Goal: Information Seeking & Learning: Compare options

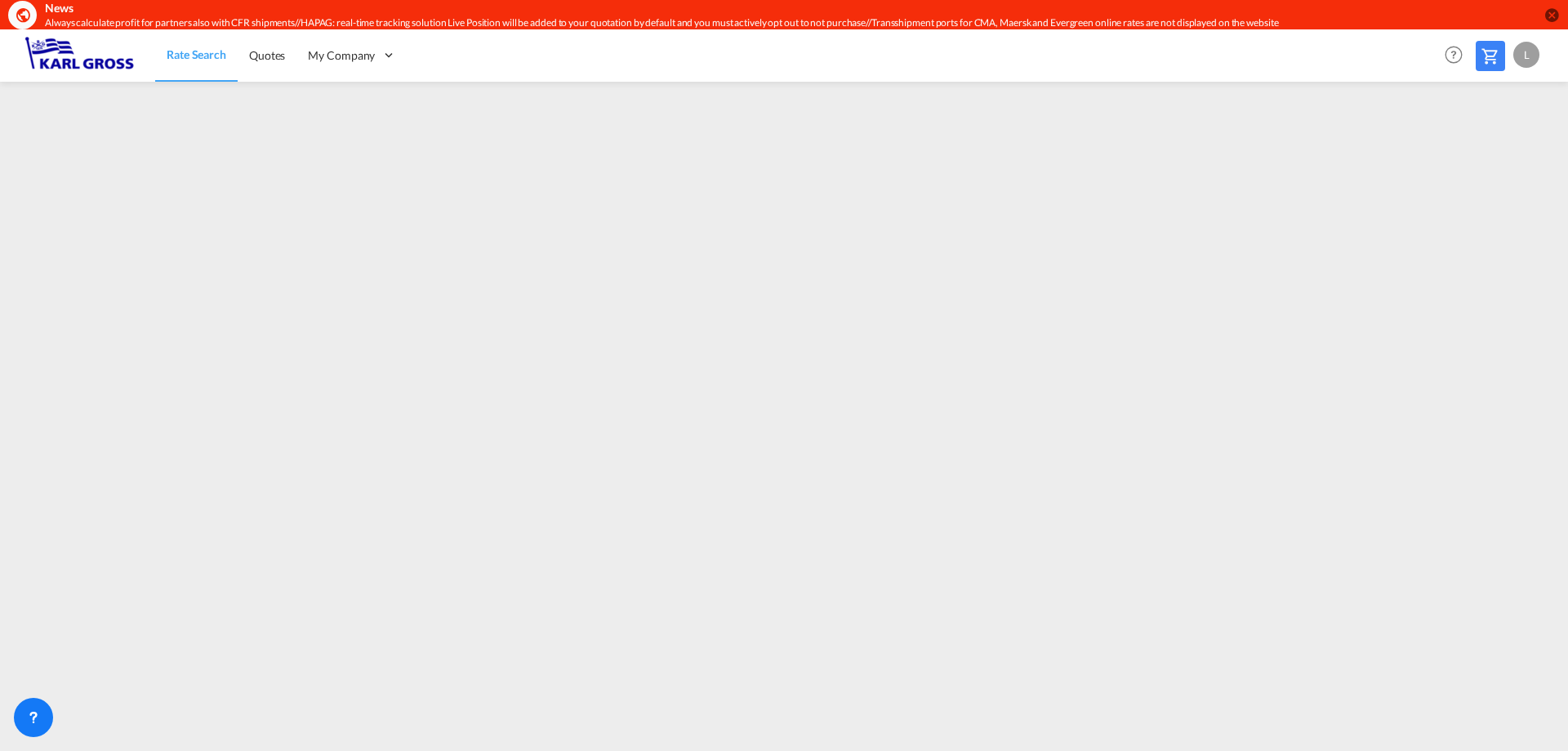
click at [1522, 64] on div "L" at bounding box center [1526, 55] width 26 height 26
click at [1481, 152] on button "Logout" at bounding box center [1508, 155] width 107 height 33
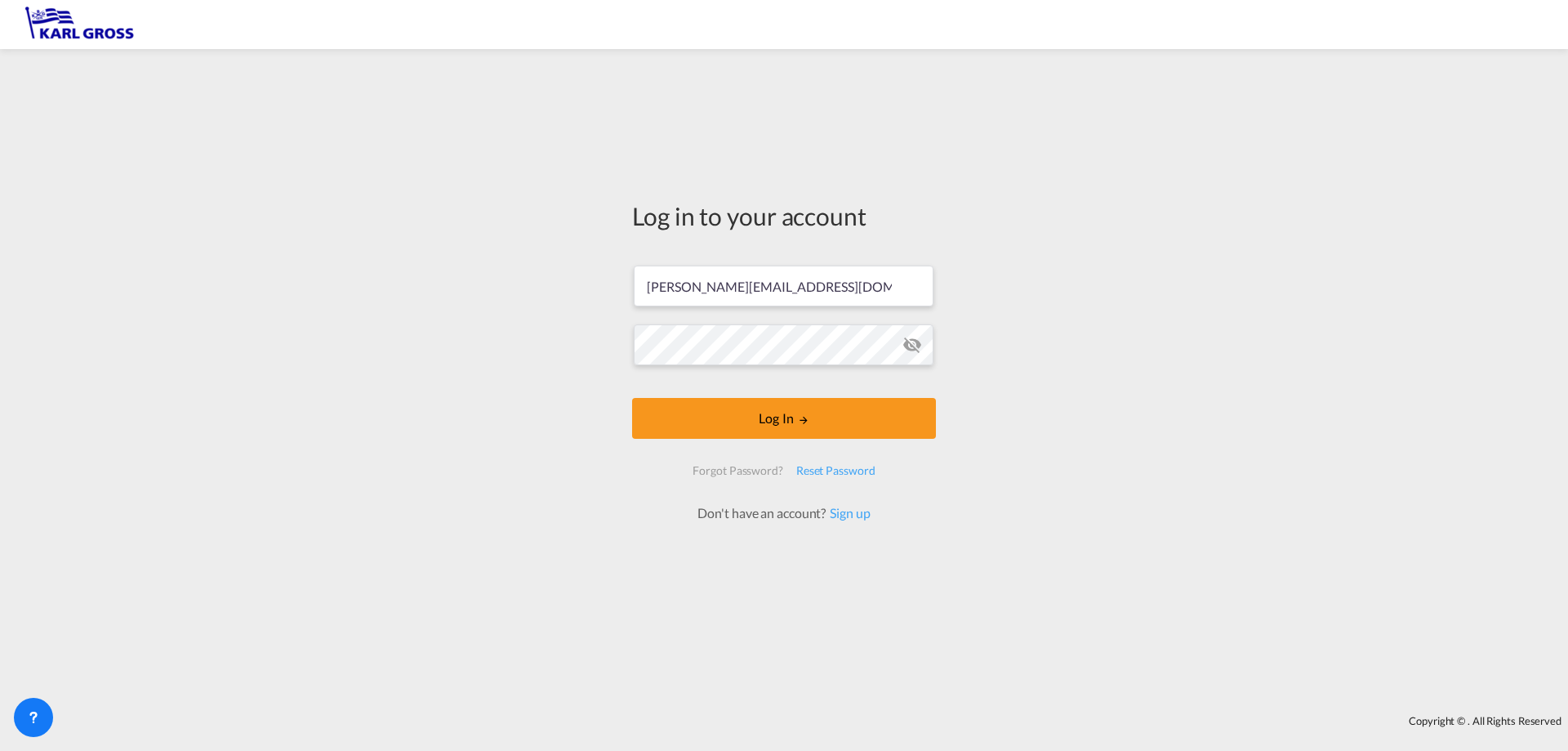
click at [743, 447] on form "l.cyriacks@karlgross.de Log In Forgot Password? Reset Password Don't have an ac…" at bounding box center [784, 385] width 304 height 273
click at [751, 429] on button "Log In" at bounding box center [784, 418] width 304 height 41
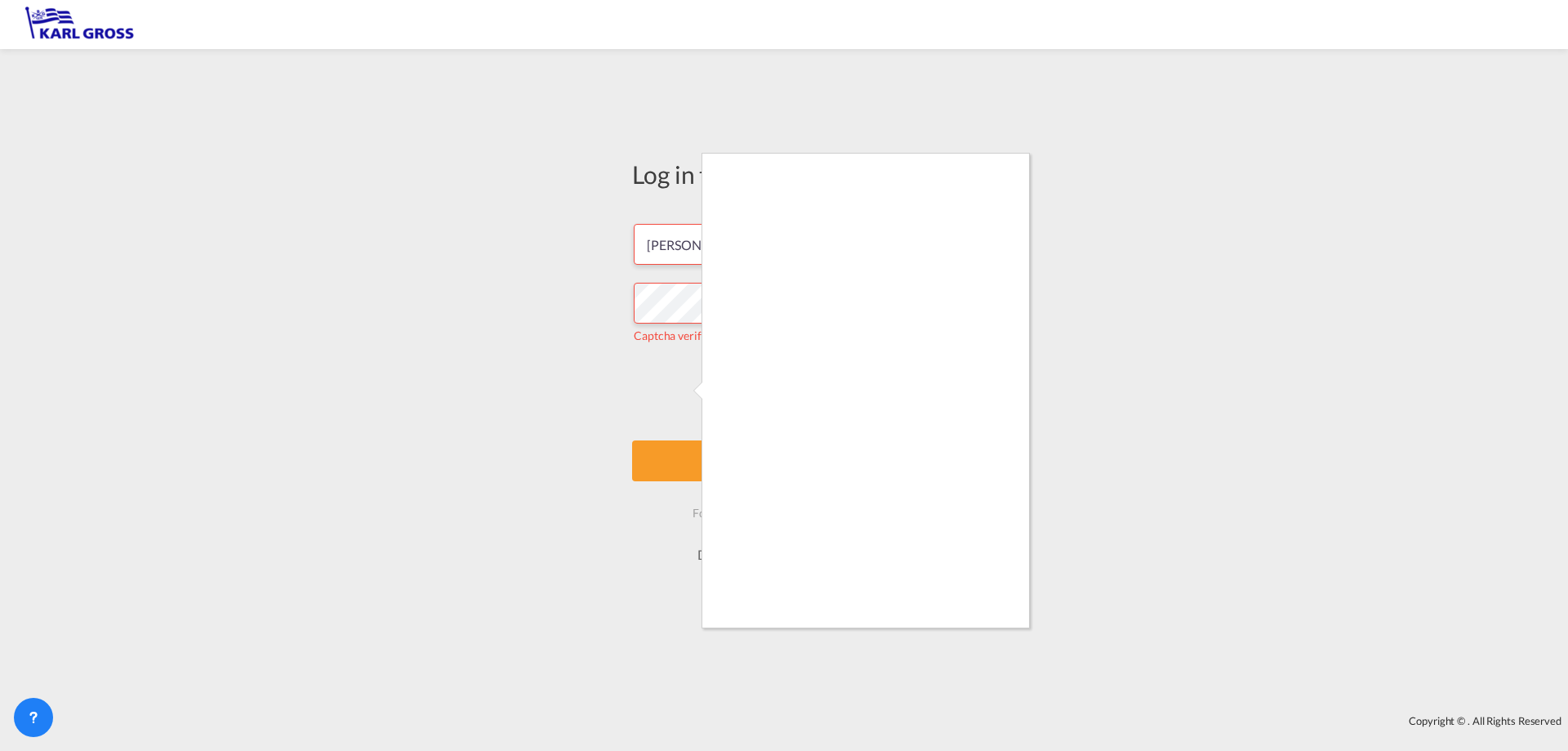
click at [678, 393] on div at bounding box center [784, 376] width 1568 height 751
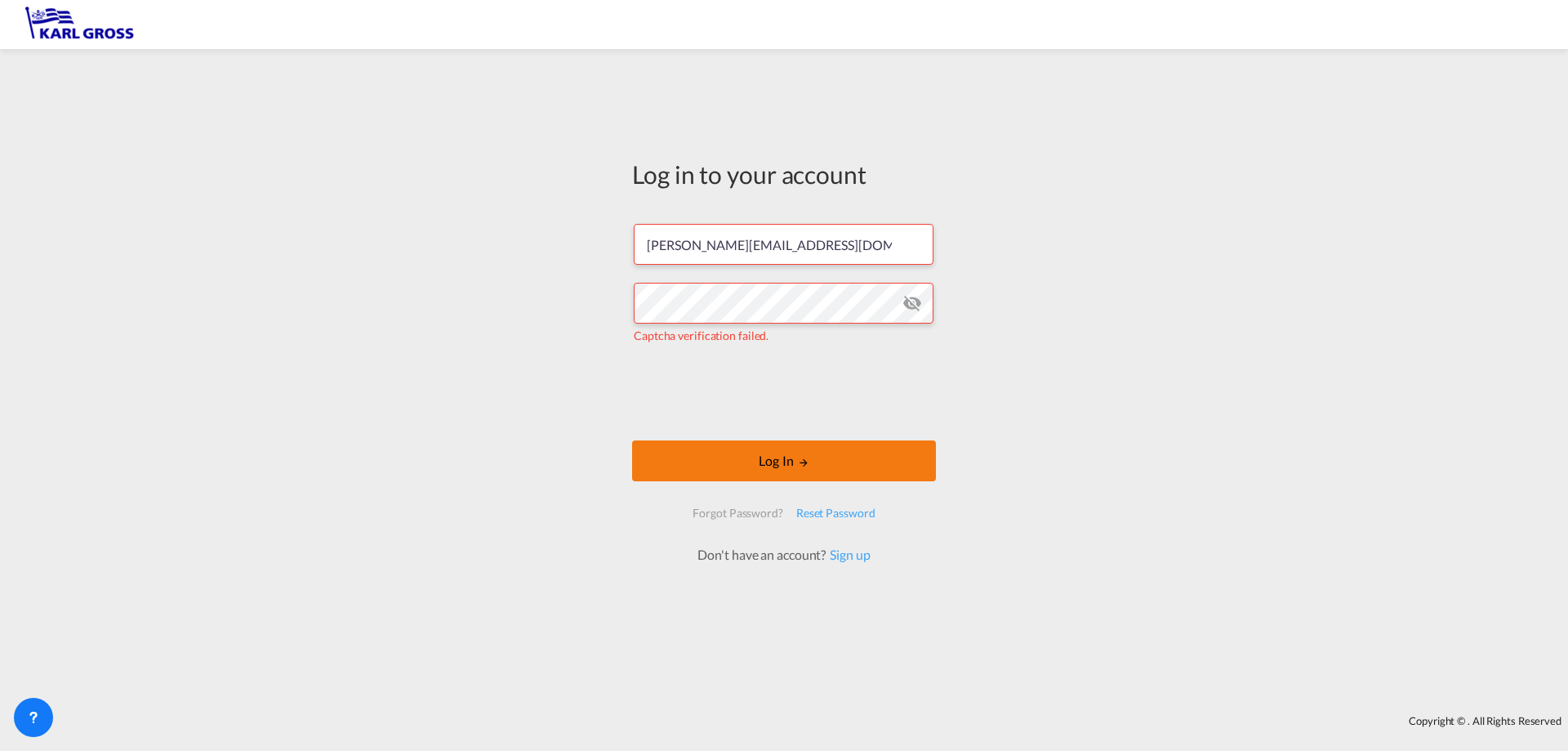
click at [772, 458] on button "Log In" at bounding box center [784, 460] width 304 height 41
